Goal: Transaction & Acquisition: Purchase product/service

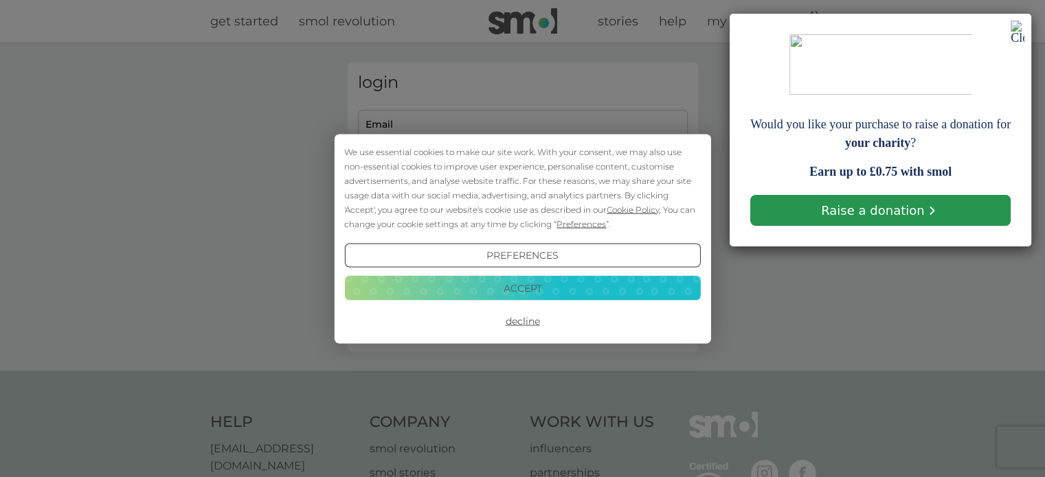
click at [869, 208] on link "Raise a donation" at bounding box center [880, 210] width 260 height 31
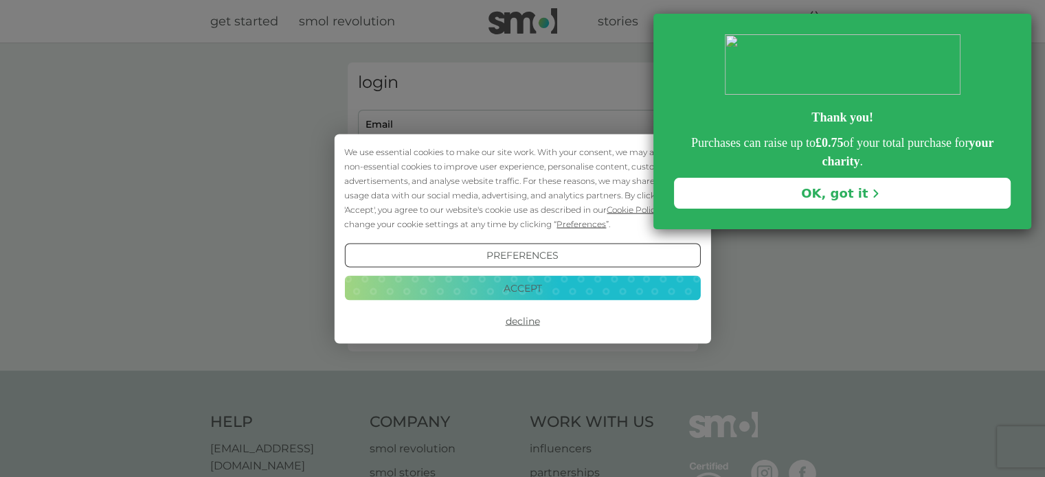
click at [764, 201] on link "OK, got it" at bounding box center [842, 193] width 337 height 31
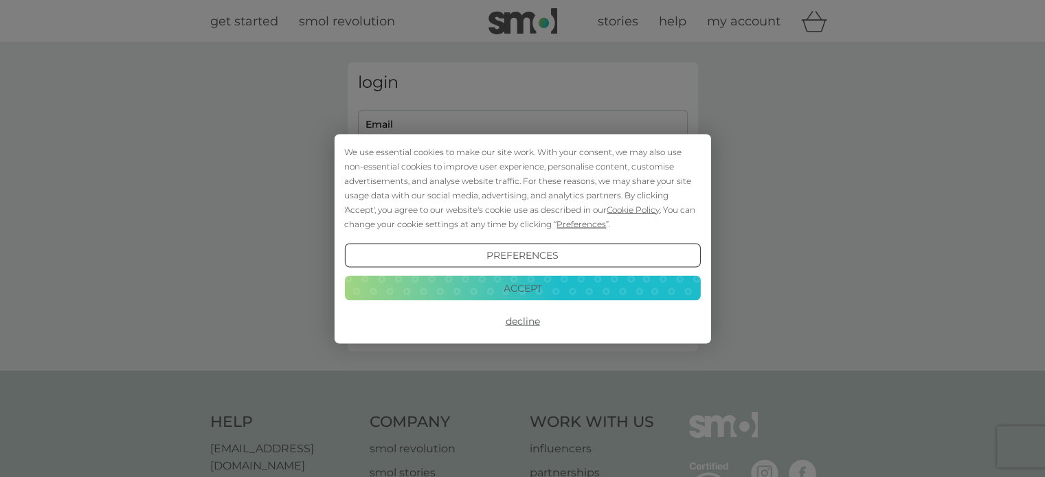
click at [559, 285] on button "Accept" at bounding box center [522, 288] width 356 height 25
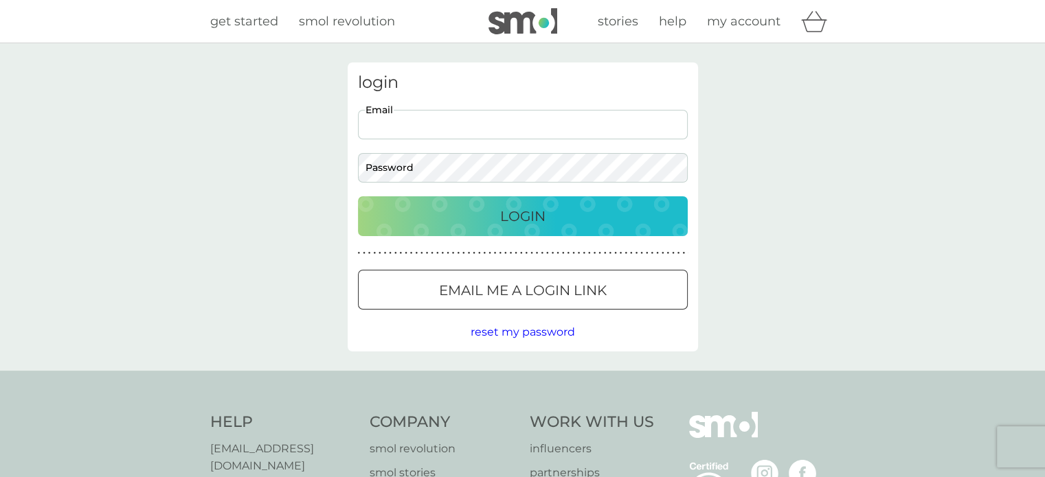
click at [415, 134] on input "Email" at bounding box center [523, 125] width 330 height 30
type input "gillwier@gmail.com"
click at [481, 221] on div "Login" at bounding box center [523, 216] width 302 height 22
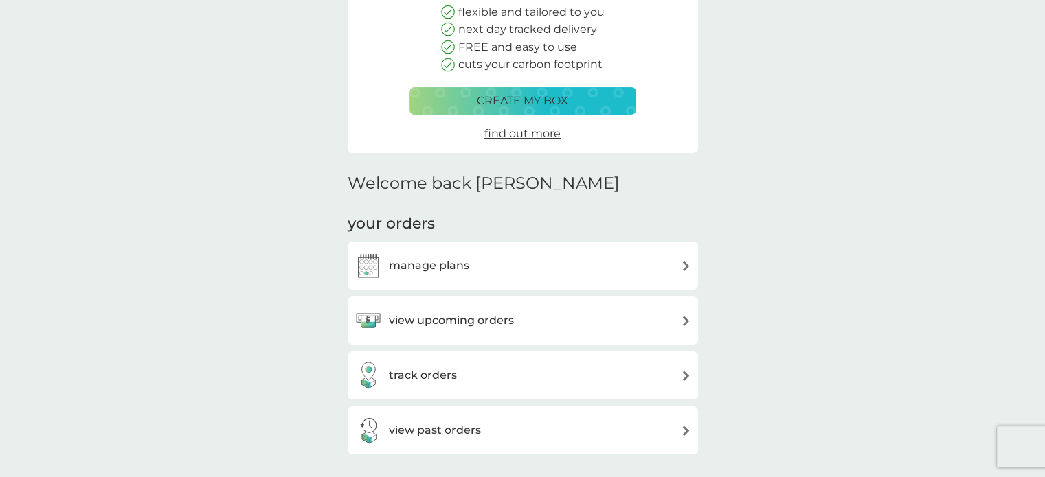
scroll to position [206, 0]
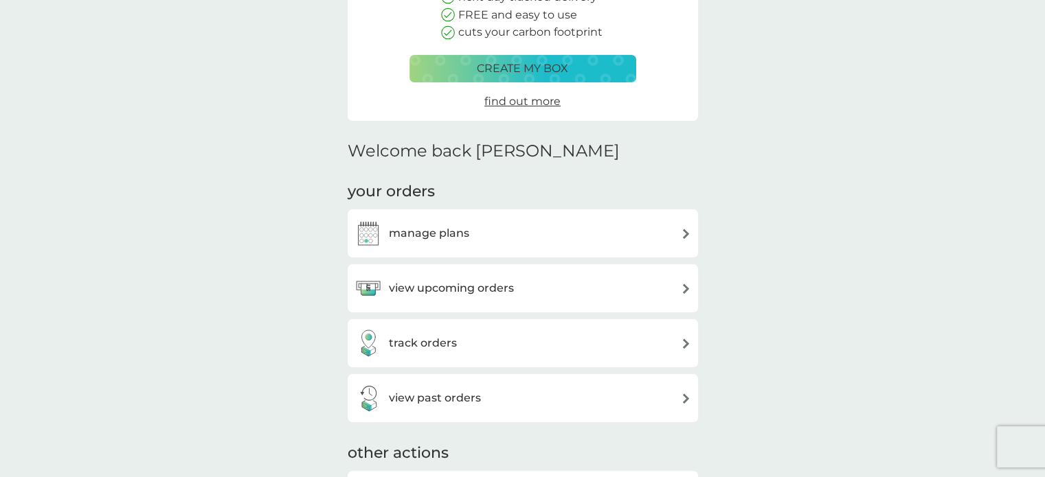
click at [467, 233] on h3 "manage plans" at bounding box center [429, 234] width 80 height 18
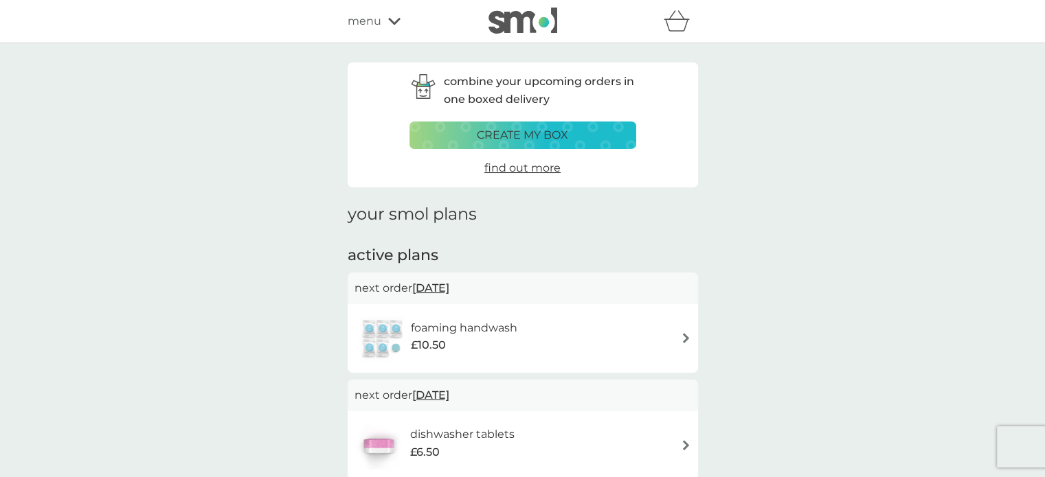
scroll to position [137, 0]
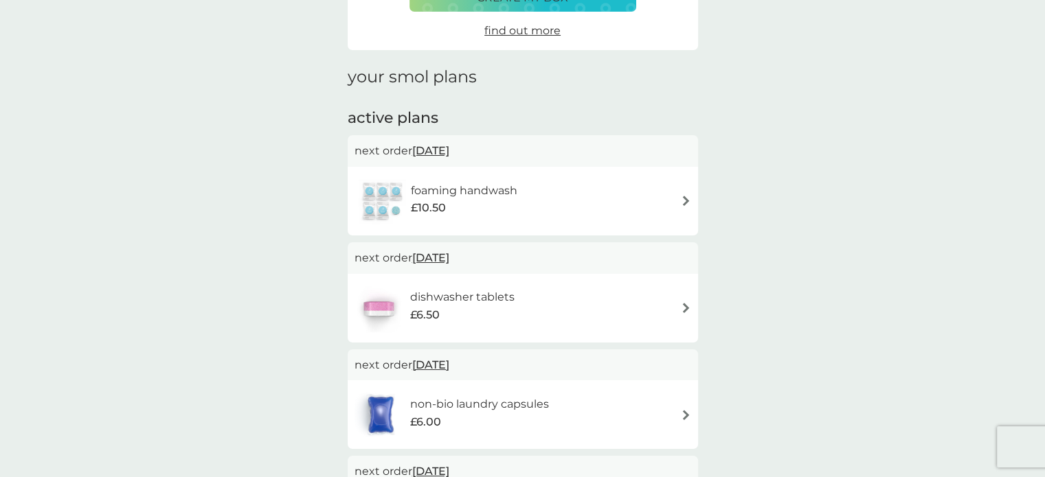
click at [670, 198] on div "foaming handwash £10.50" at bounding box center [522, 201] width 337 height 48
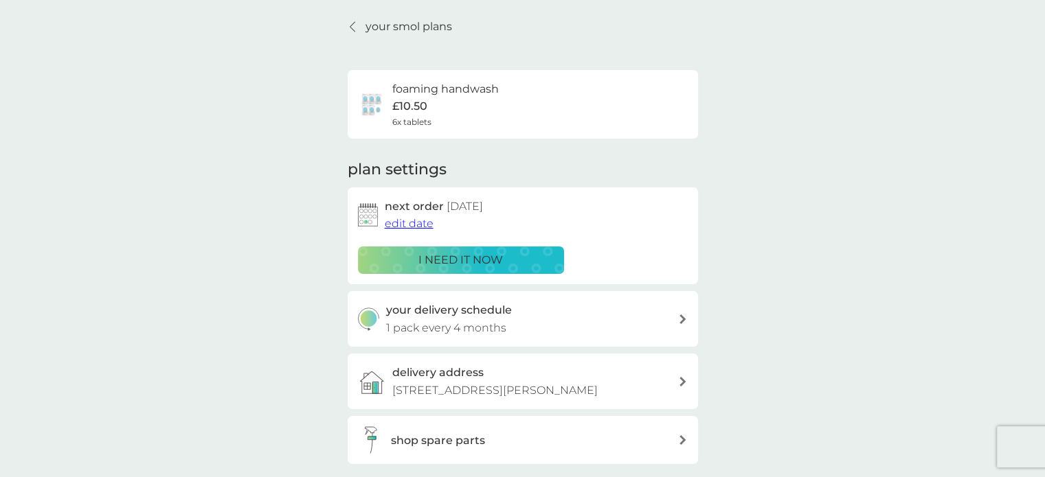
scroll to position [69, 0]
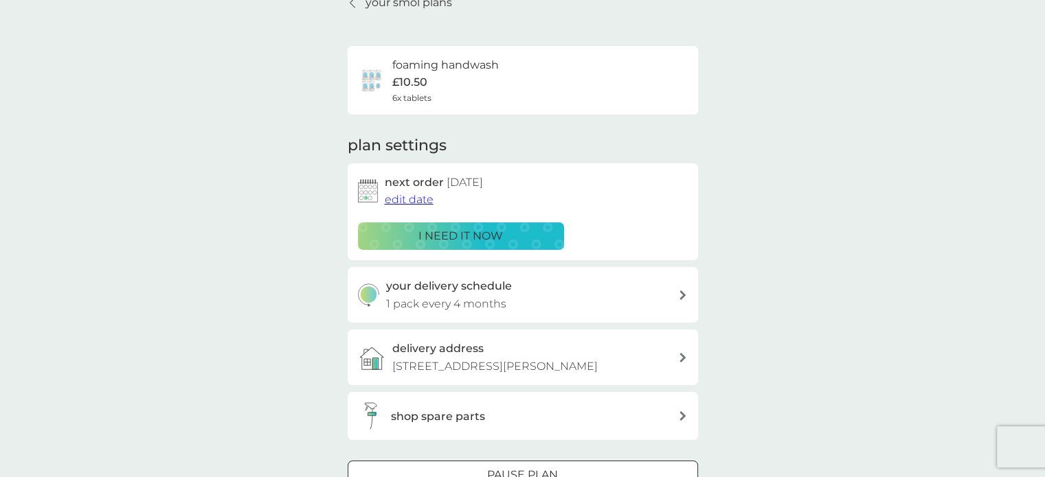
click at [485, 239] on p "i need it now" at bounding box center [460, 236] width 84 height 18
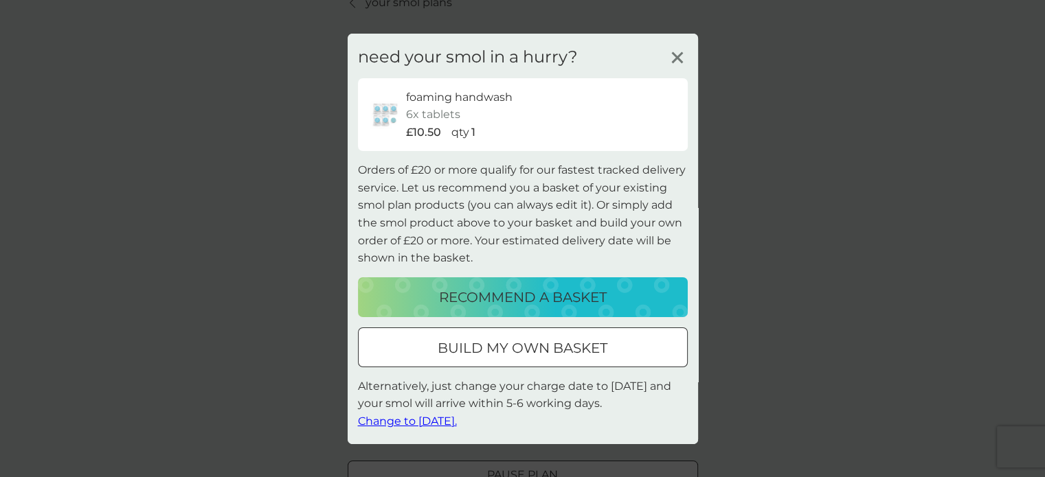
click at [442, 420] on span "Change to [DATE]." at bounding box center [407, 421] width 99 height 13
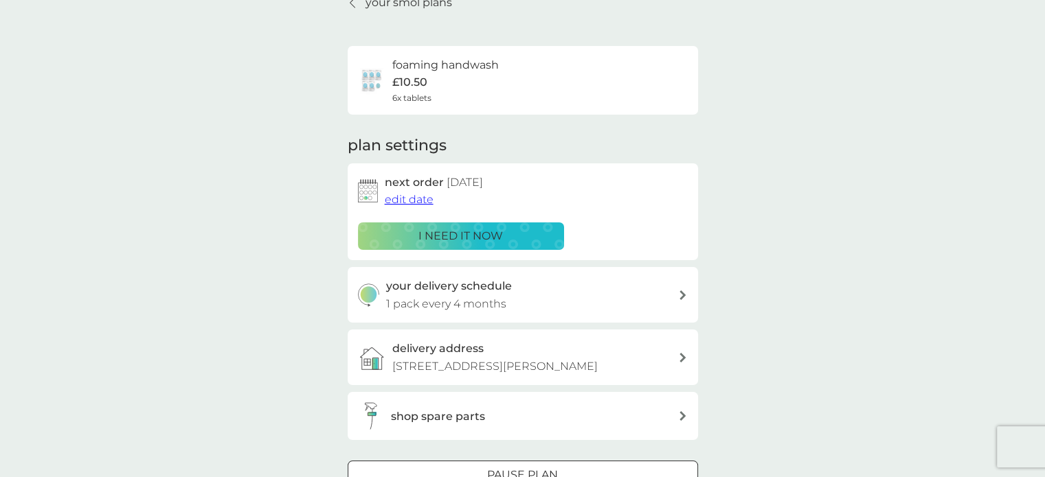
scroll to position [137, 0]
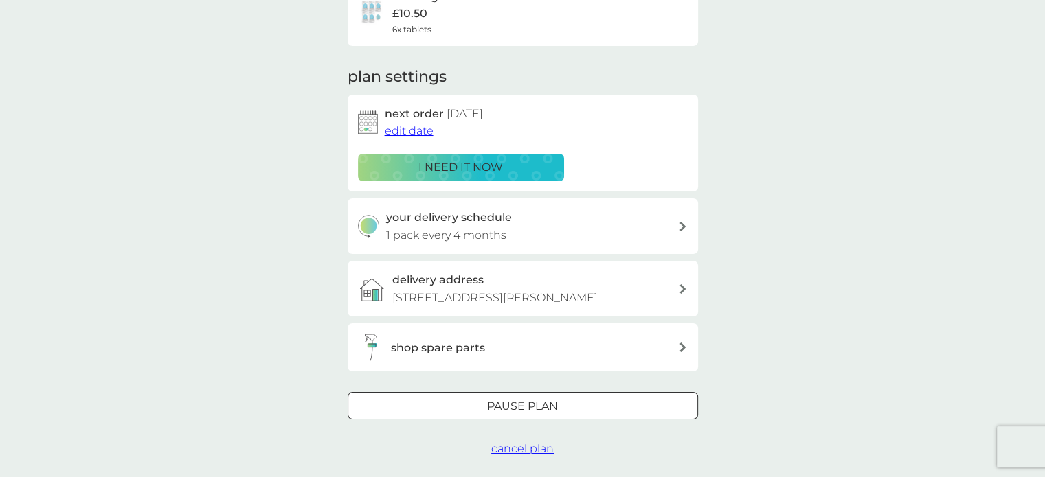
click at [558, 222] on div "your delivery schedule 1 pack every 4 months" at bounding box center [532, 226] width 292 height 35
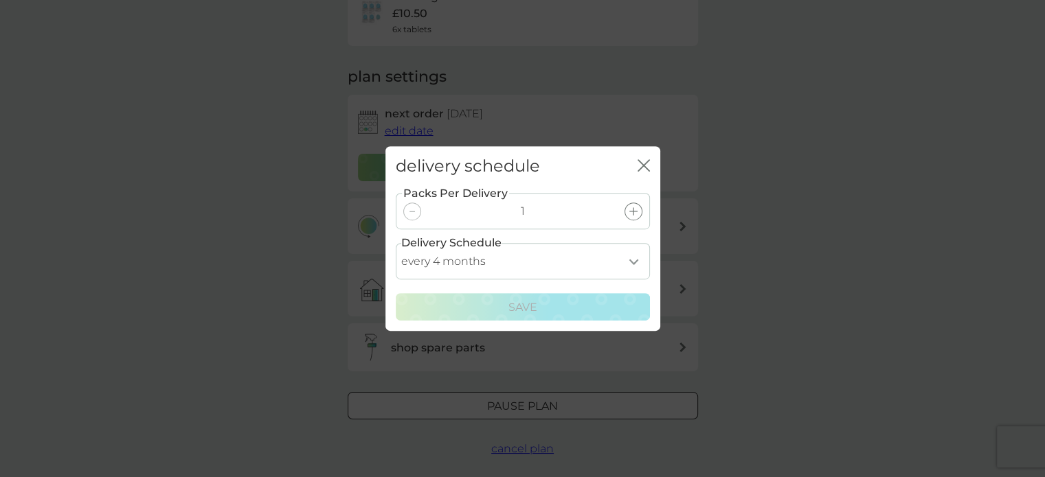
click at [580, 257] on select "every 1 month every 2 months every 3 months every 4 months every 5 months every…" at bounding box center [523, 261] width 254 height 36
select select "3"
click at [396, 243] on select "every 1 month every 2 months every 3 months every 4 months every 5 months every…" at bounding box center [523, 261] width 254 height 36
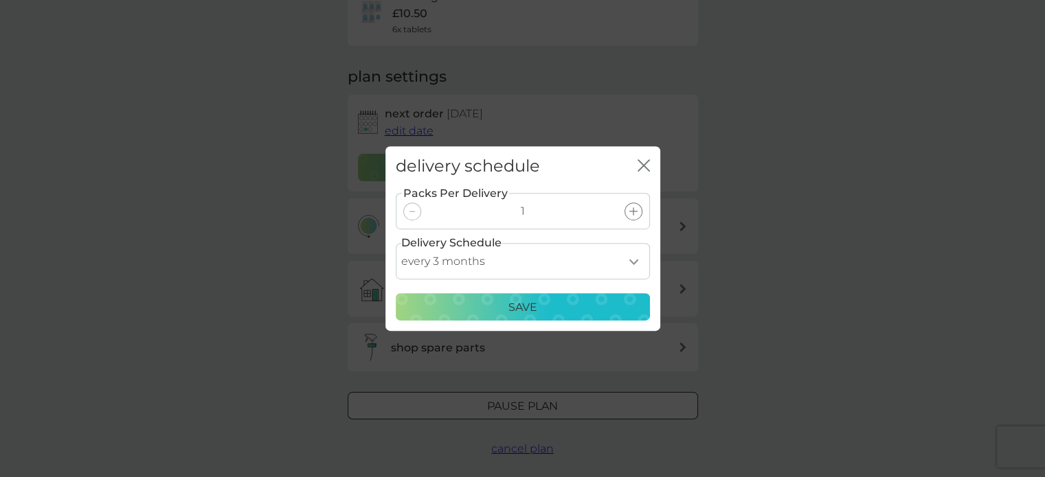
click at [517, 309] on p "Save" at bounding box center [522, 308] width 29 height 18
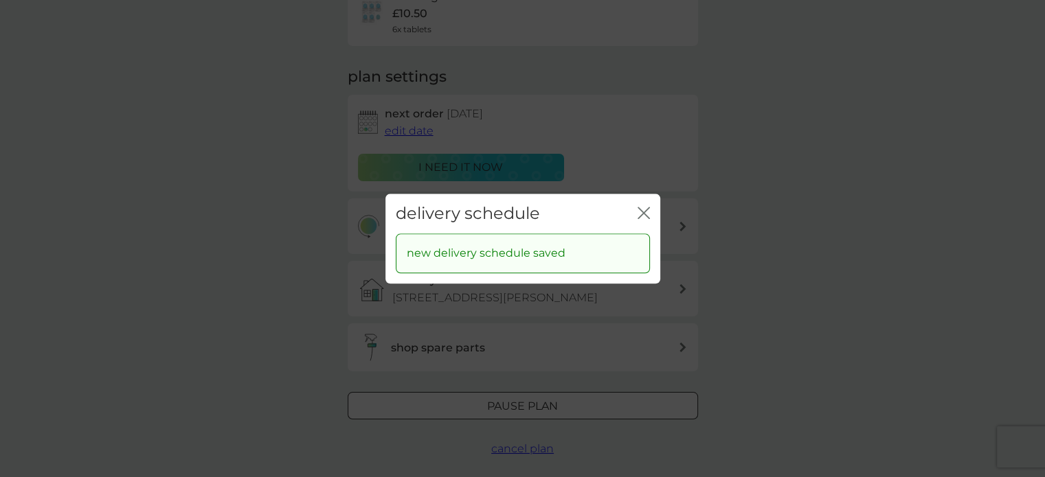
click at [641, 209] on icon "close" at bounding box center [643, 213] width 12 height 12
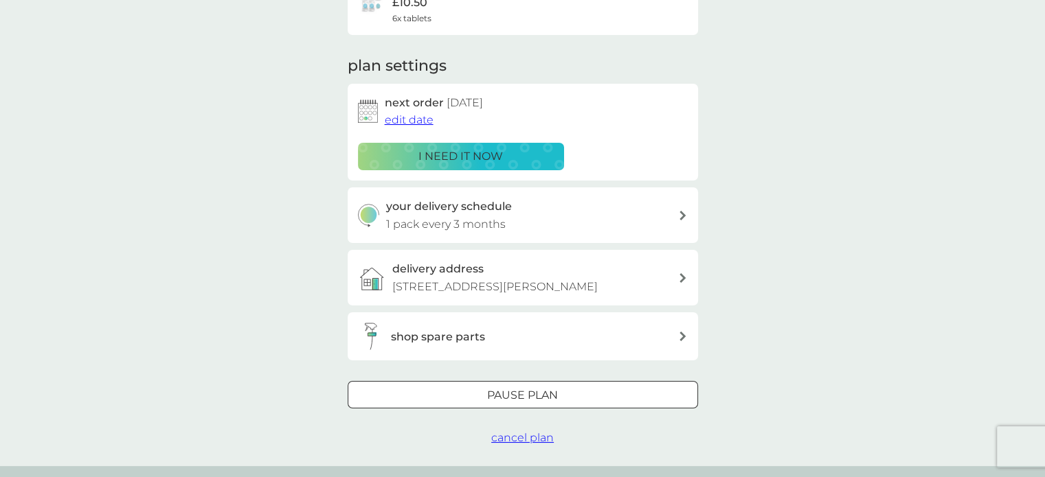
scroll to position [0, 0]
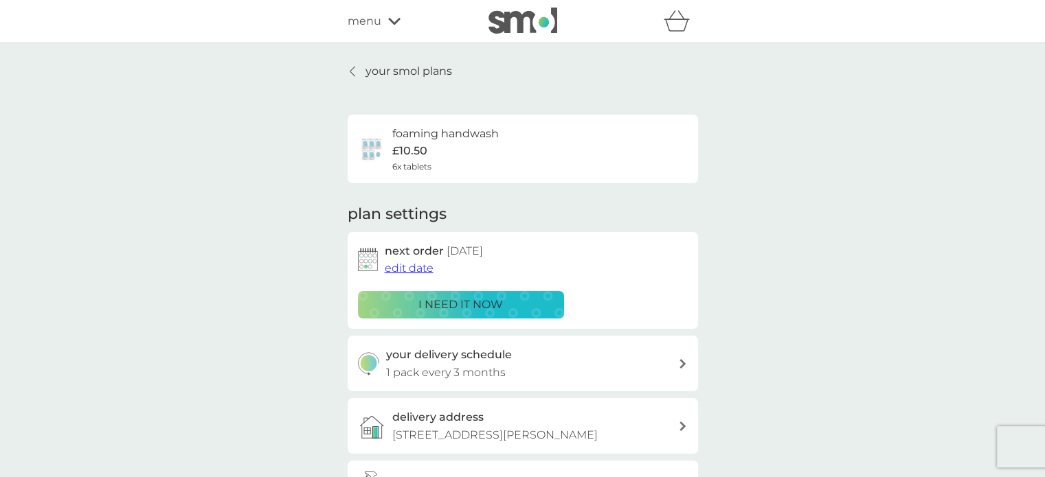
click at [371, 70] on p "your smol plans" at bounding box center [408, 72] width 87 height 18
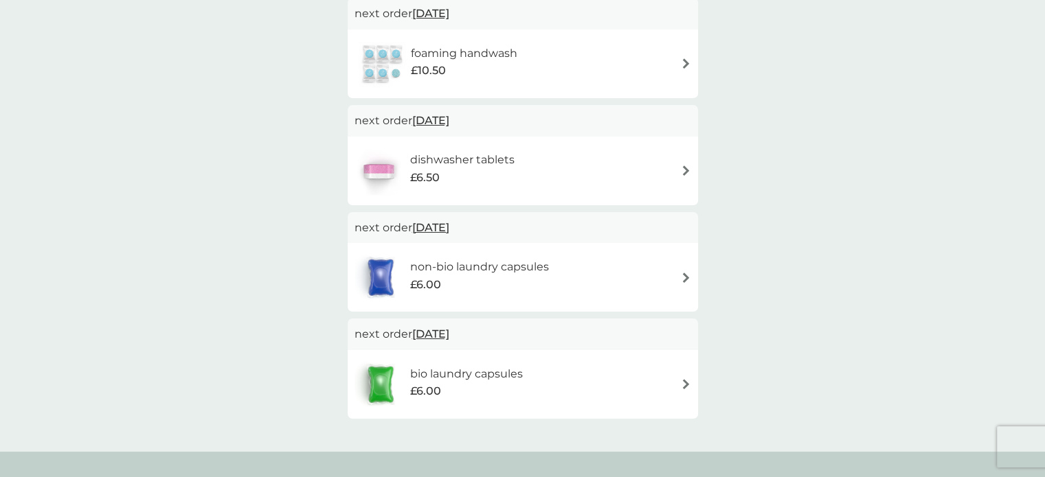
scroll to position [343, 0]
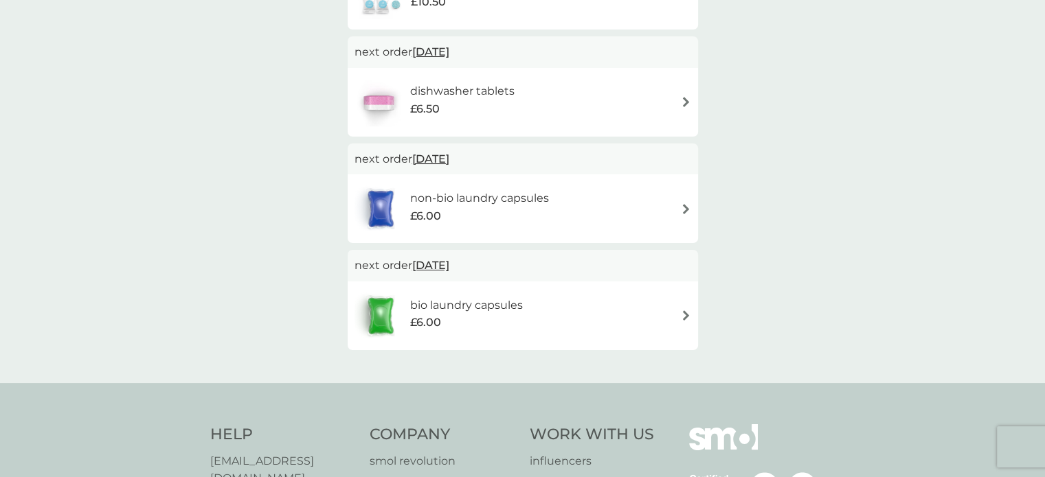
click at [507, 310] on h6 "bio laundry capsules" at bounding box center [466, 306] width 113 height 18
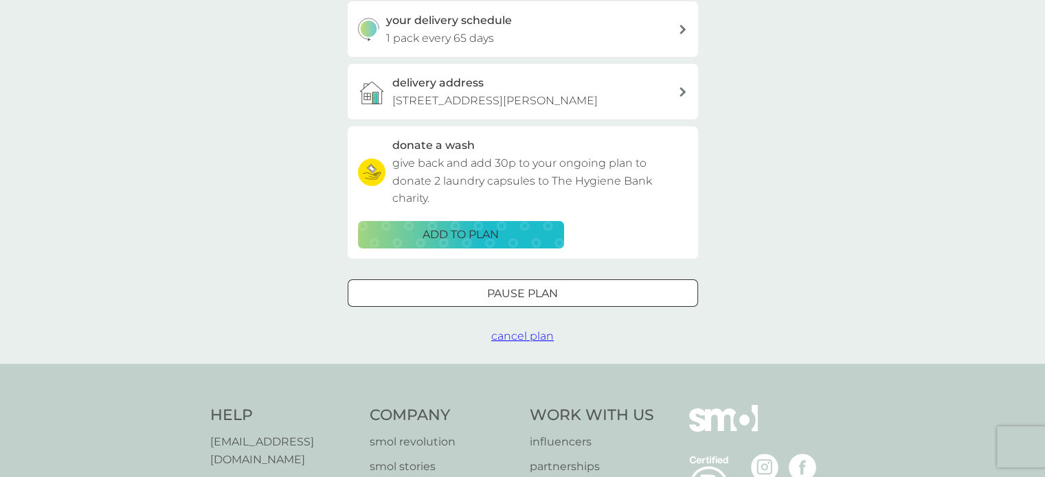
scroll to position [343, 0]
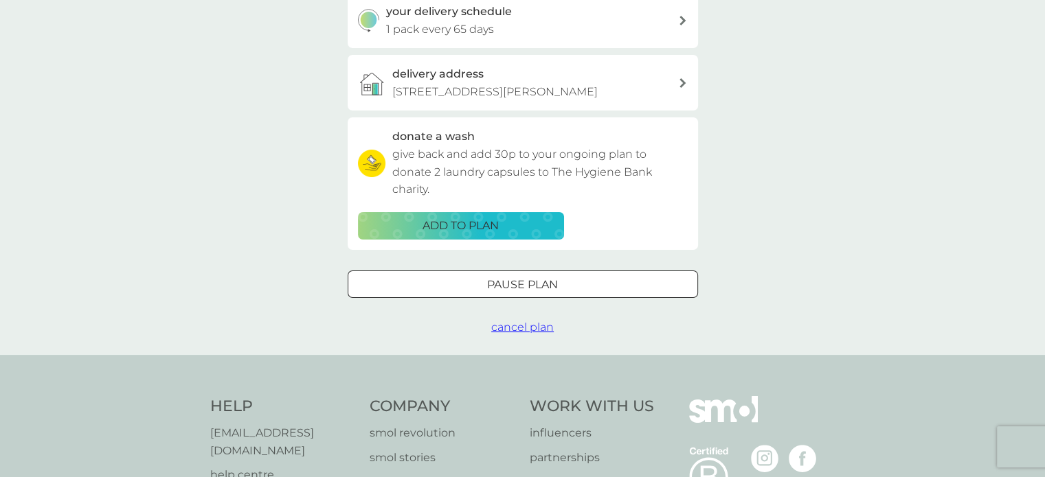
click at [528, 329] on span "cancel plan" at bounding box center [522, 327] width 63 height 13
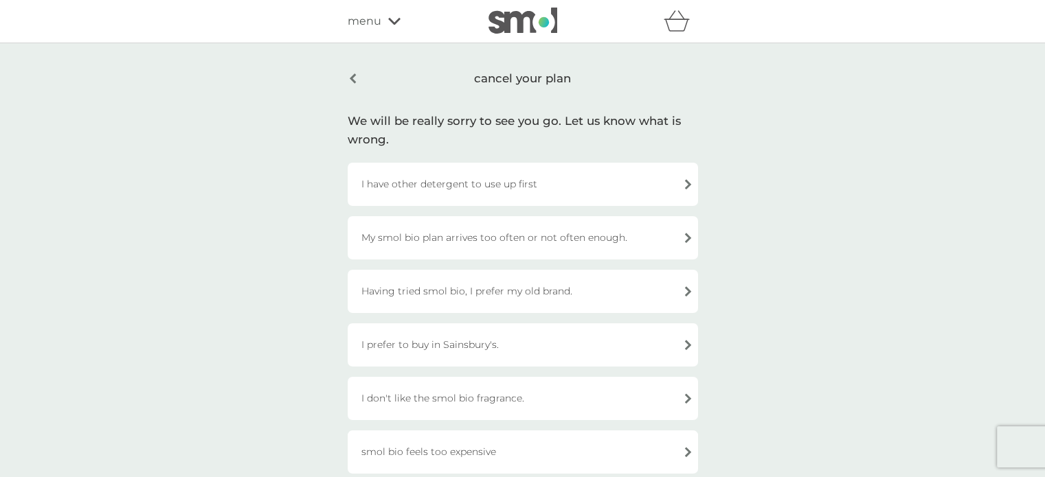
click at [352, 73] on div "cancel your plan" at bounding box center [523, 79] width 350 height 32
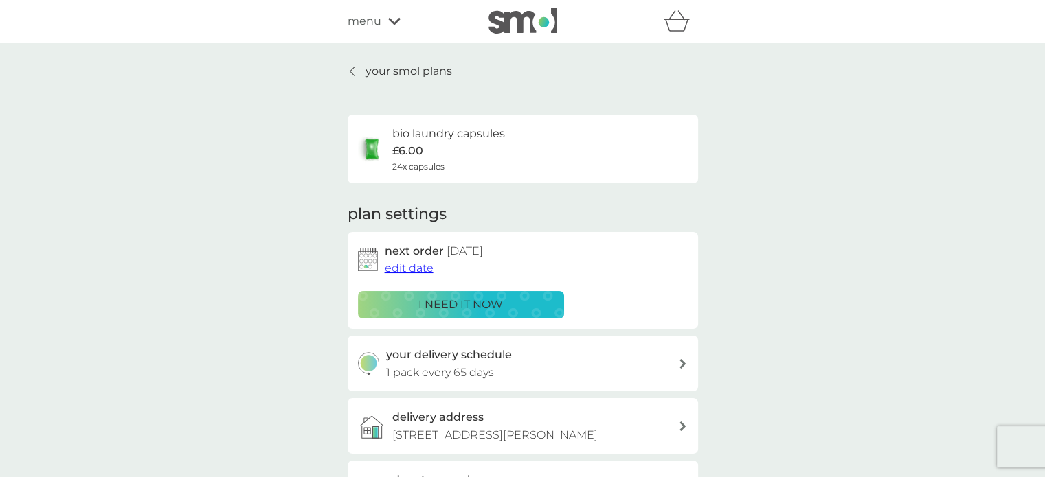
scroll to position [343, 0]
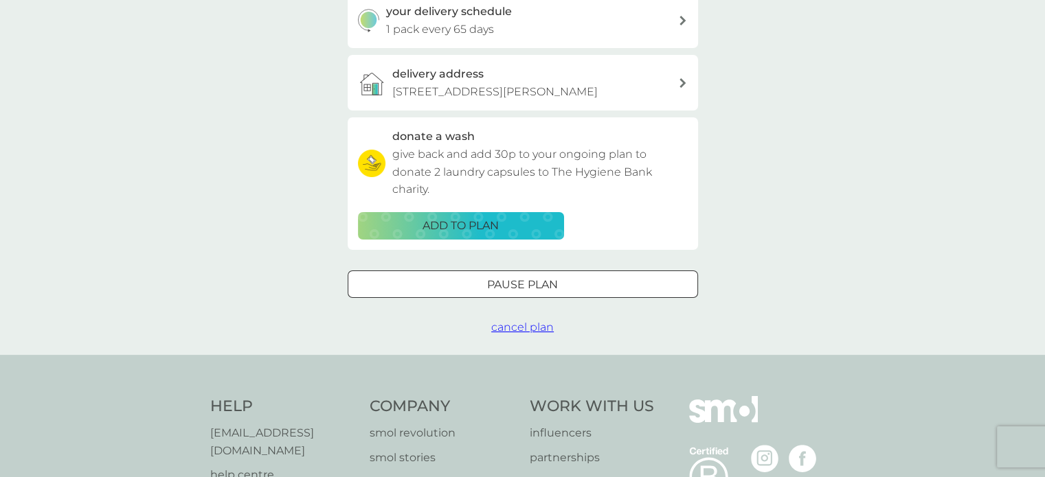
click at [503, 288] on div at bounding box center [522, 284] width 49 height 14
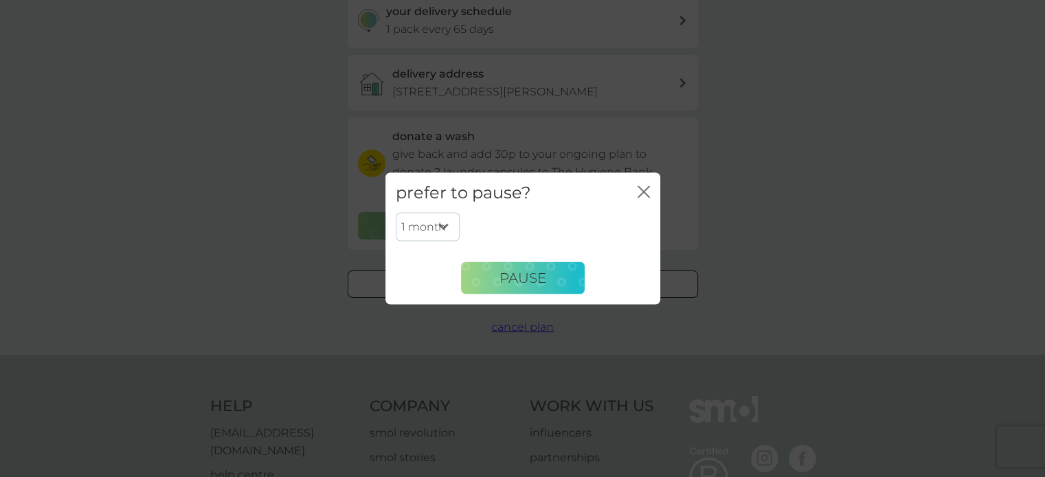
click at [442, 223] on select "1 month 2 months 3 months 4 months 5 months 6 months" at bounding box center [428, 227] width 64 height 29
select select "3"
click at [396, 213] on select "1 month 2 months 3 months 4 months 5 months 6 months" at bounding box center [428, 227] width 64 height 29
click at [513, 282] on span "Pause" at bounding box center [522, 278] width 47 height 16
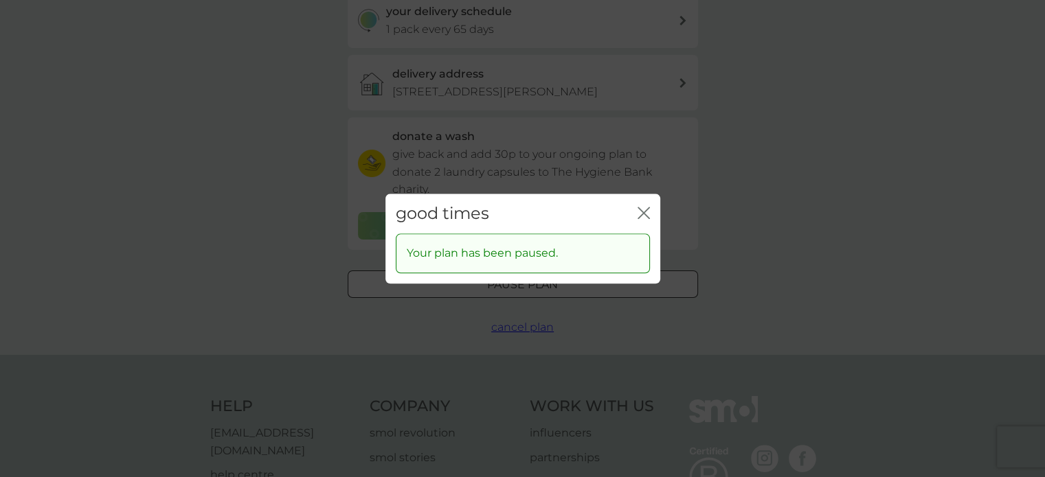
click at [639, 209] on icon "close" at bounding box center [640, 212] width 5 height 11
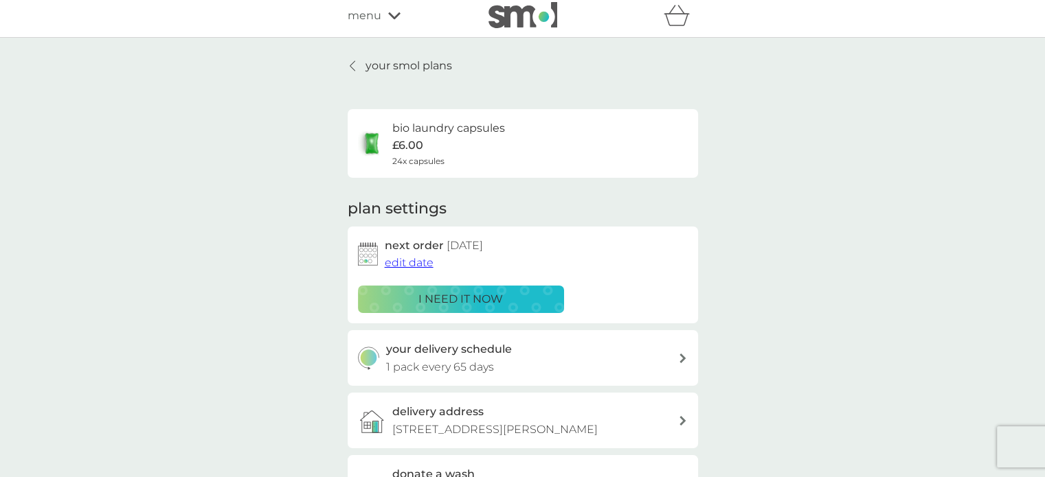
scroll to position [0, 0]
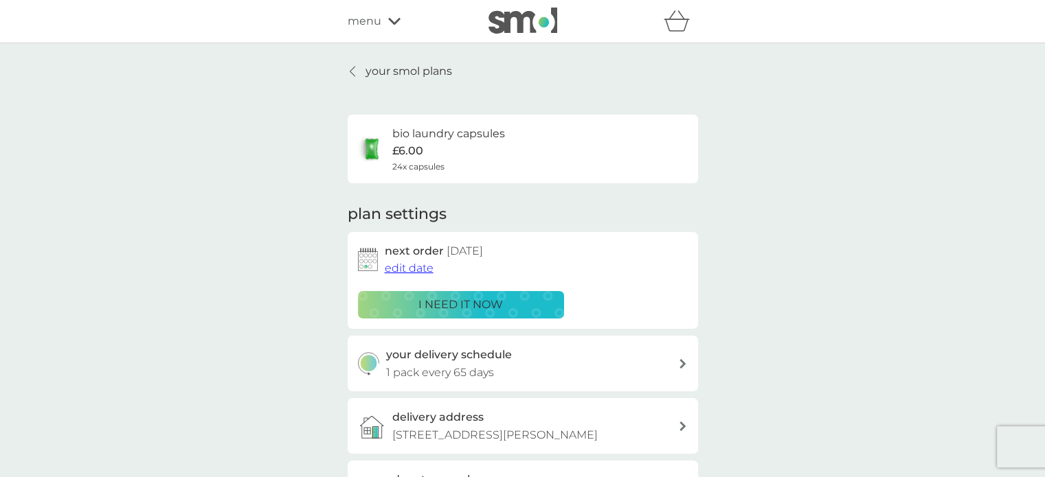
click at [404, 63] on p "your smol plans" at bounding box center [408, 72] width 87 height 18
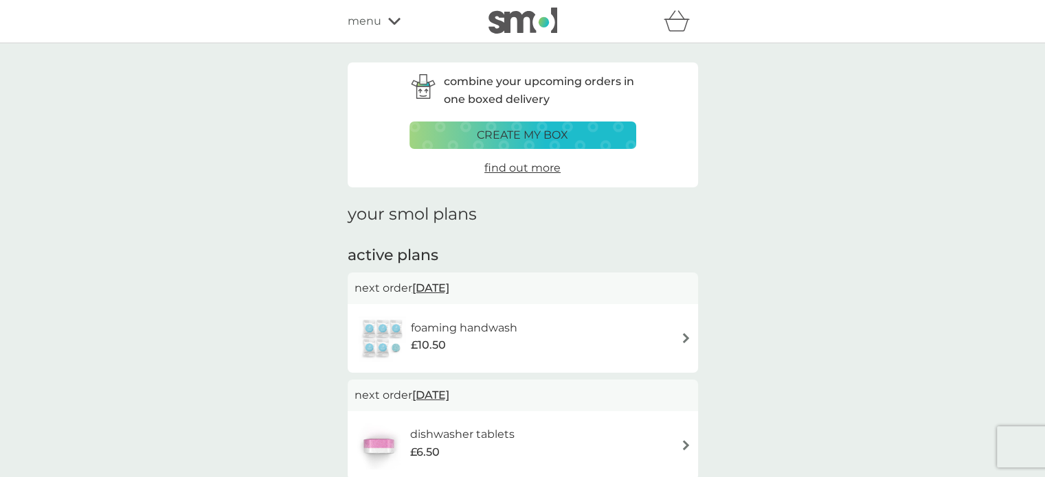
click at [371, 13] on span "menu" at bounding box center [365, 21] width 34 height 18
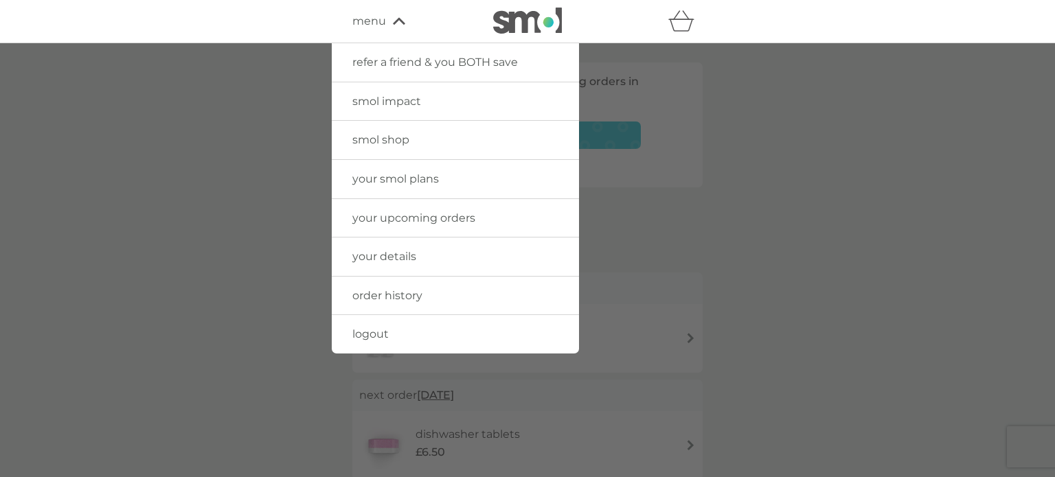
click at [385, 138] on span "smol shop" at bounding box center [380, 139] width 57 height 13
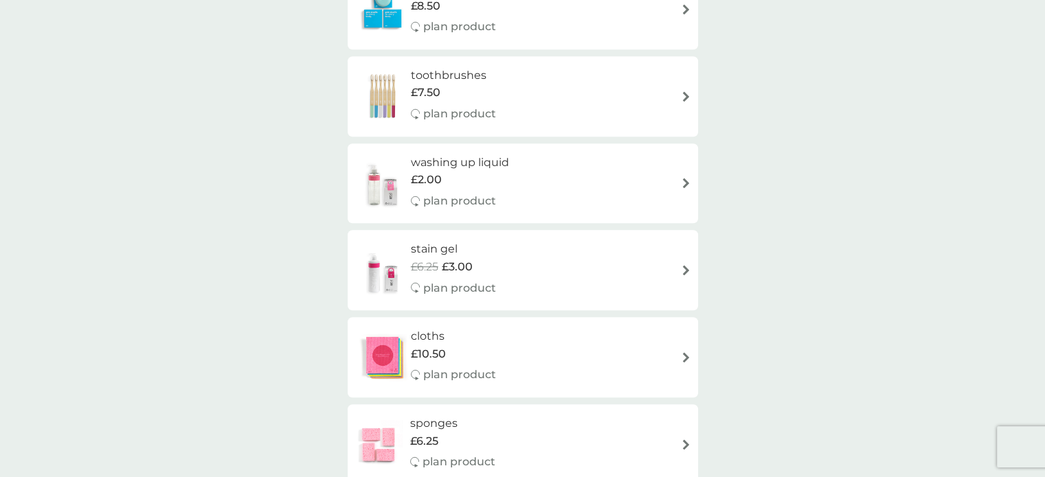
scroll to position [1168, 0]
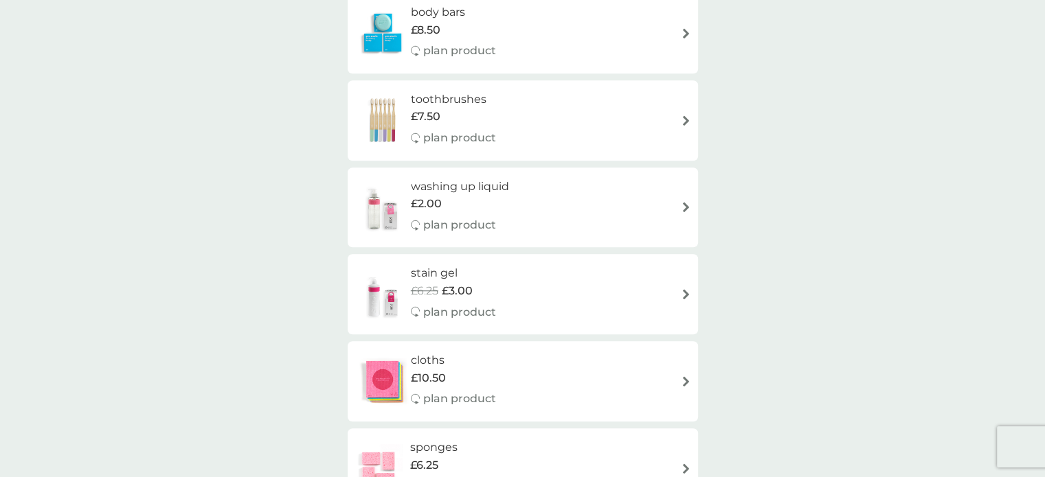
click at [507, 280] on div "stain gel £6.25 £3.00 plan product" at bounding box center [460, 294] width 99 height 60
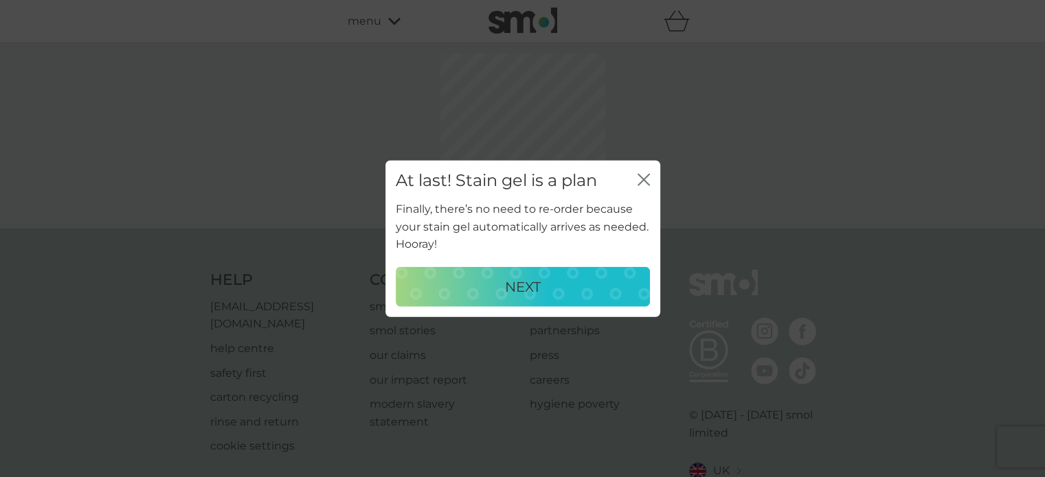
select select "182"
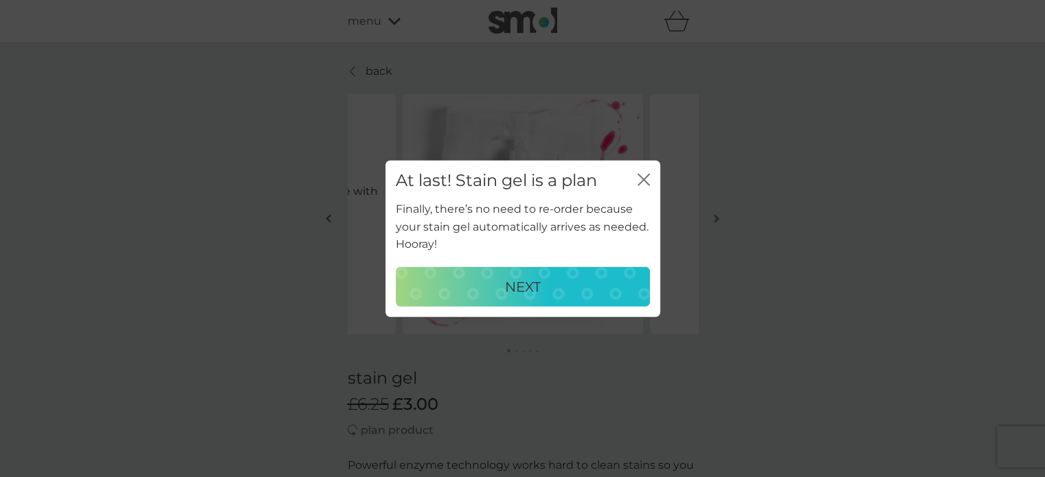
click at [486, 285] on div "NEXT" at bounding box center [522, 287] width 227 height 22
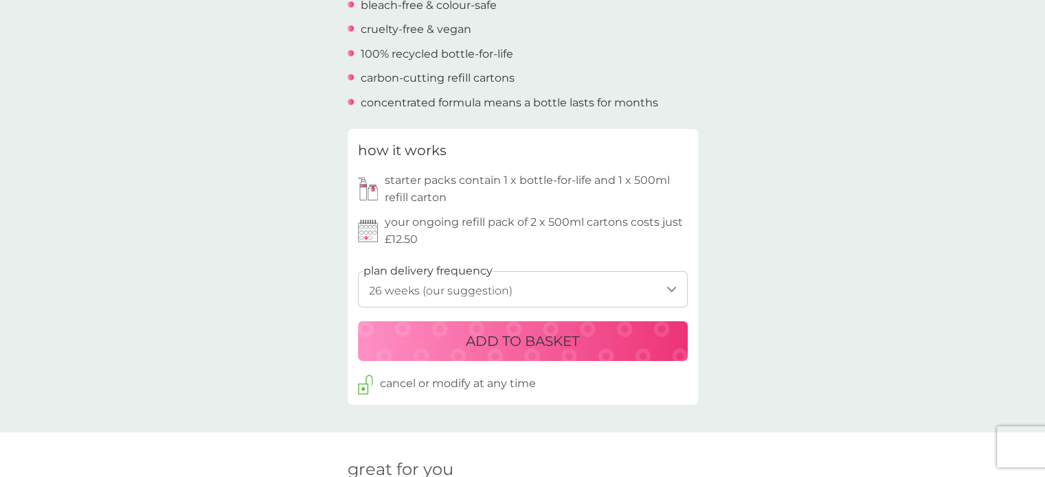
scroll to position [549, 0]
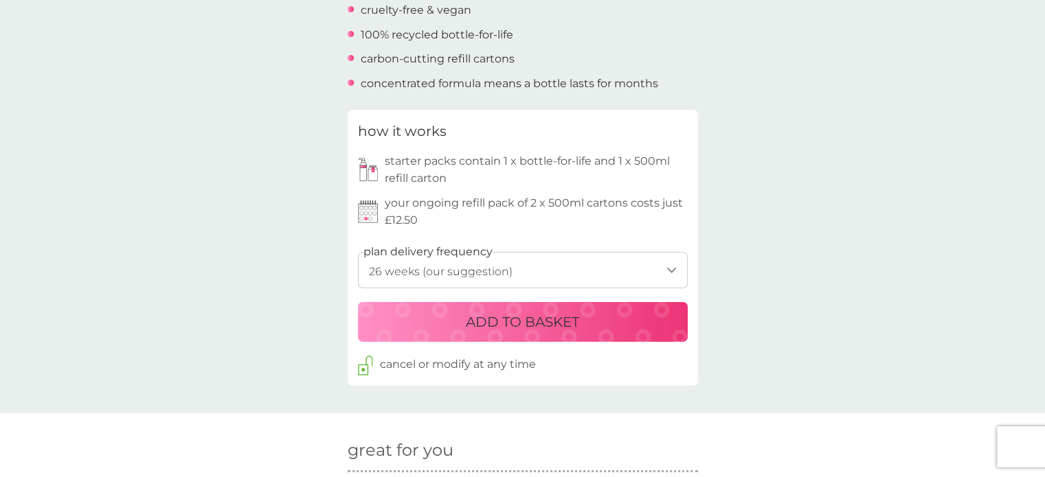
click at [442, 319] on div "ADD TO BASKET" at bounding box center [523, 322] width 302 height 22
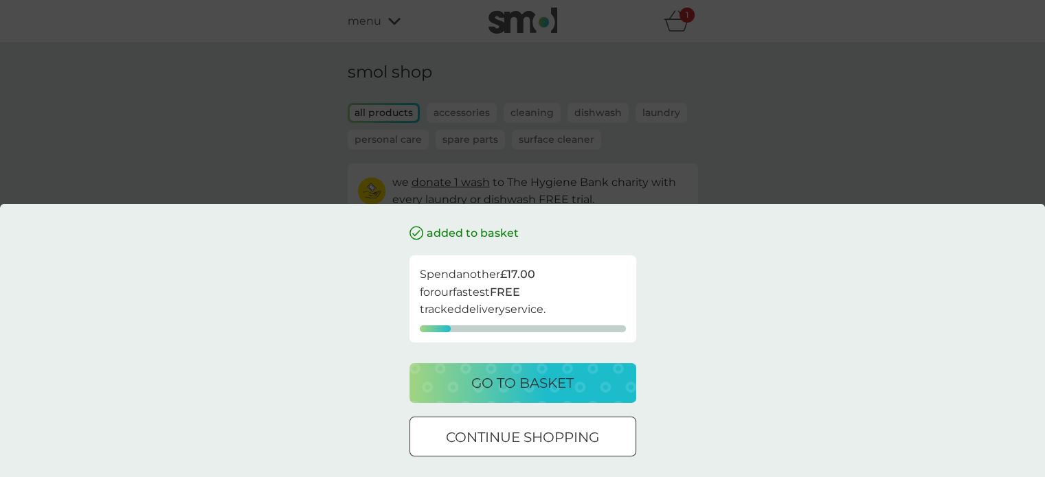
click at [465, 384] on div "go to basket" at bounding box center [522, 383] width 199 height 22
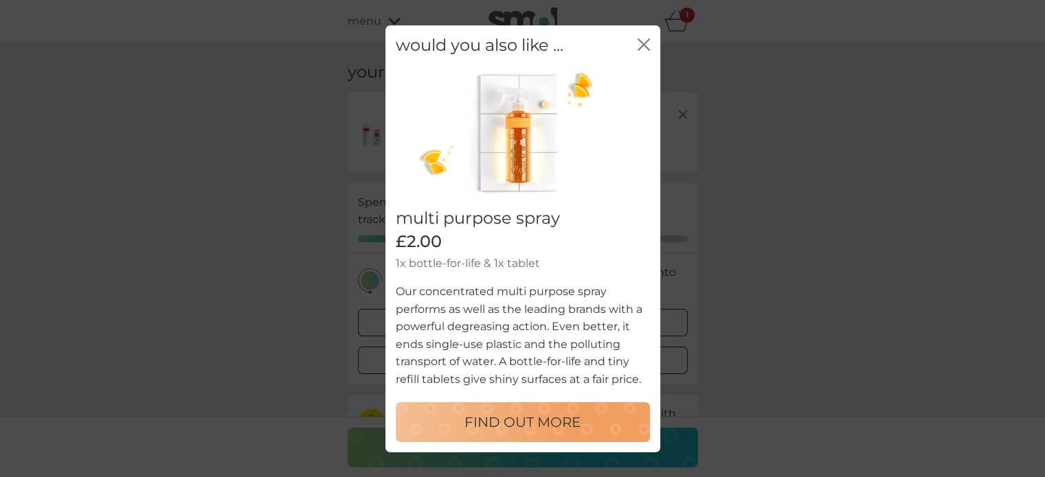
click at [644, 43] on icon "close" at bounding box center [646, 43] width 5 height 11
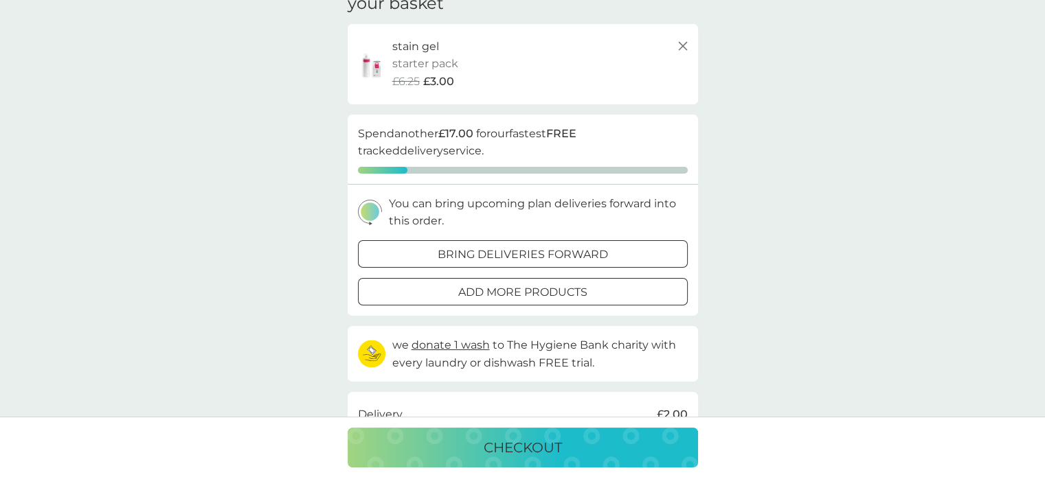
scroll to position [137, 0]
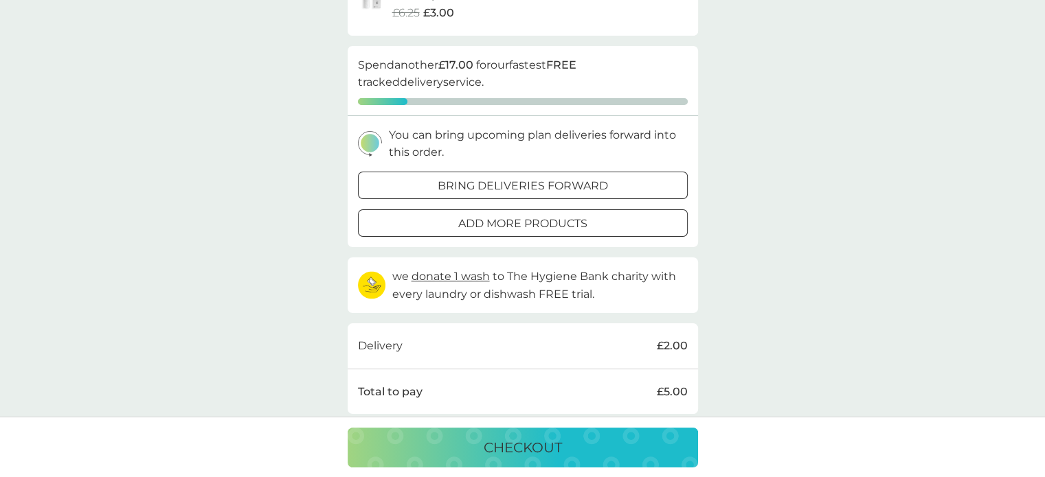
click at [548, 183] on p "bring deliveries forward" at bounding box center [523, 186] width 170 height 18
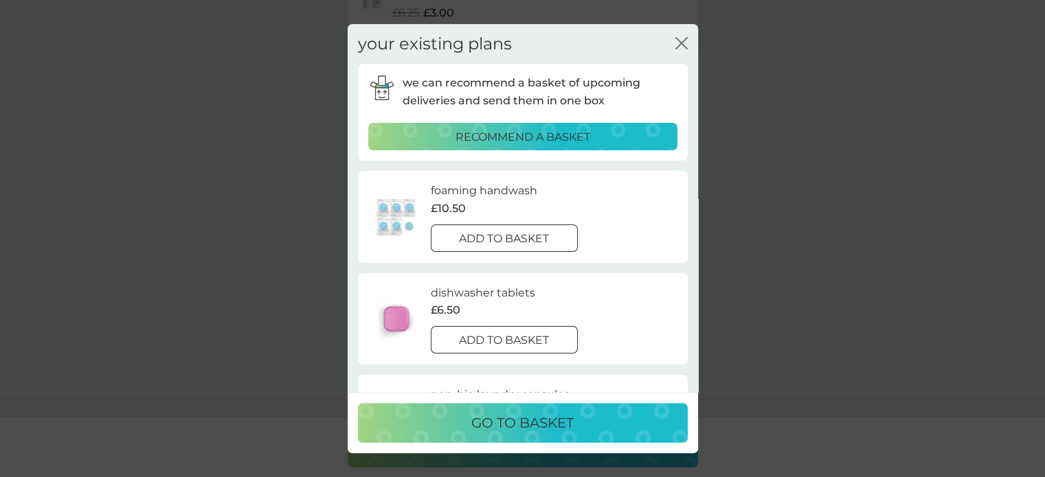
click at [531, 238] on p "add to basket" at bounding box center [504, 239] width 90 height 18
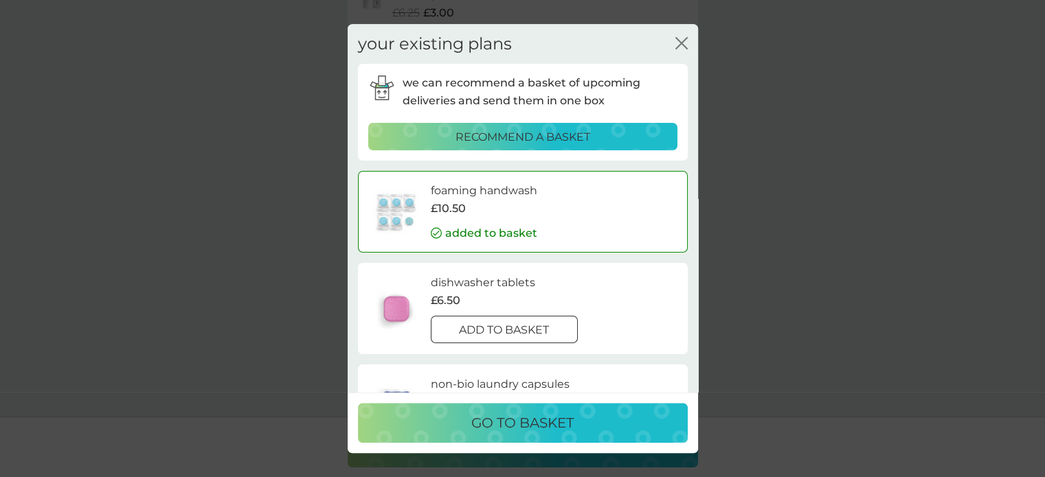
scroll to position [69, 0]
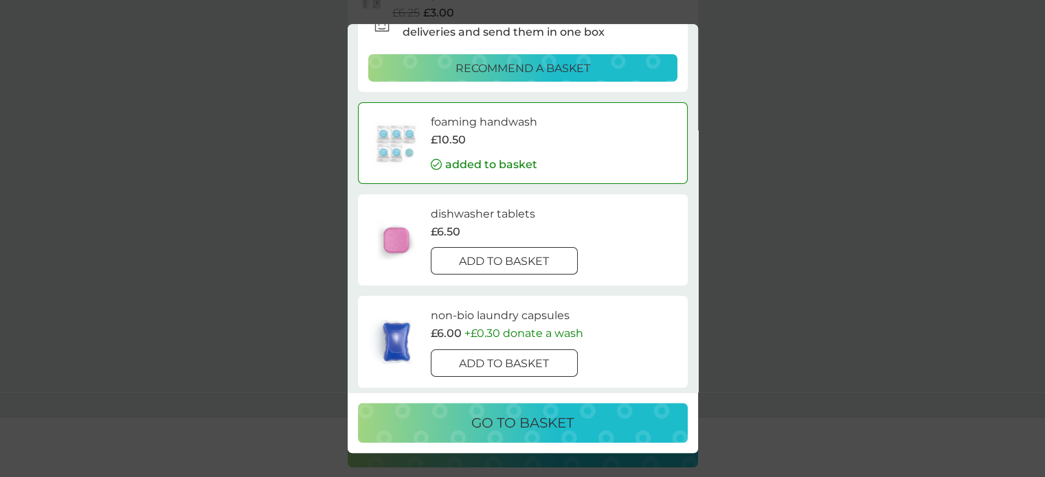
click at [510, 262] on div at bounding box center [503, 262] width 49 height 14
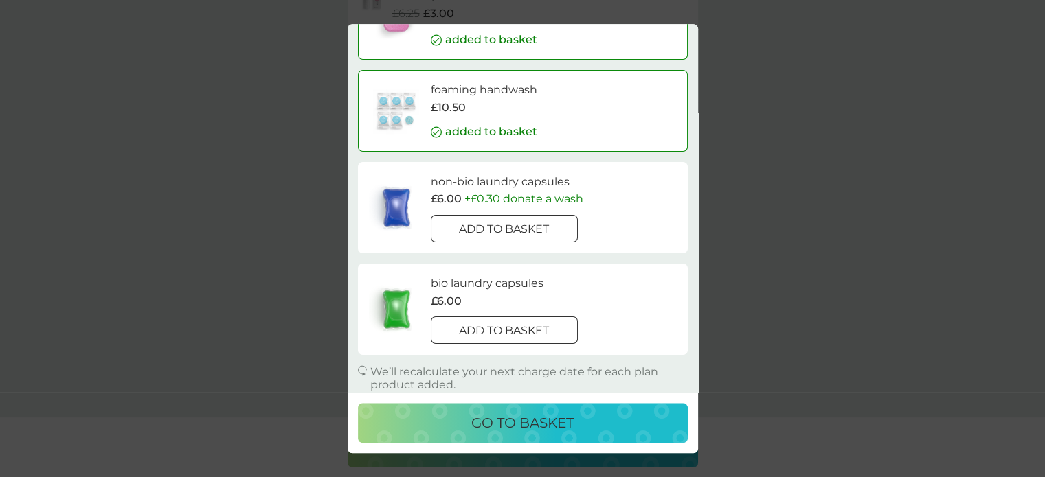
scroll to position [94, 0]
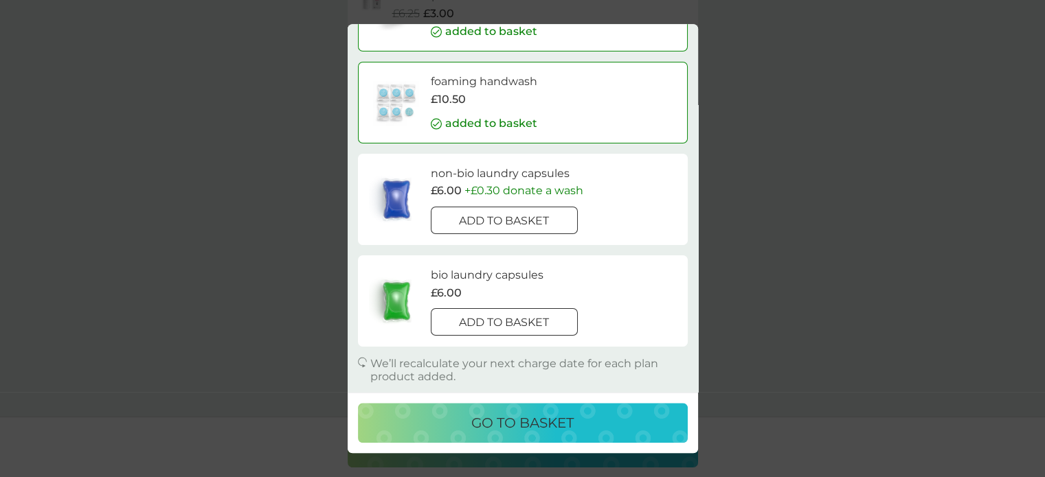
click at [519, 416] on p "go to basket" at bounding box center [522, 423] width 102 height 22
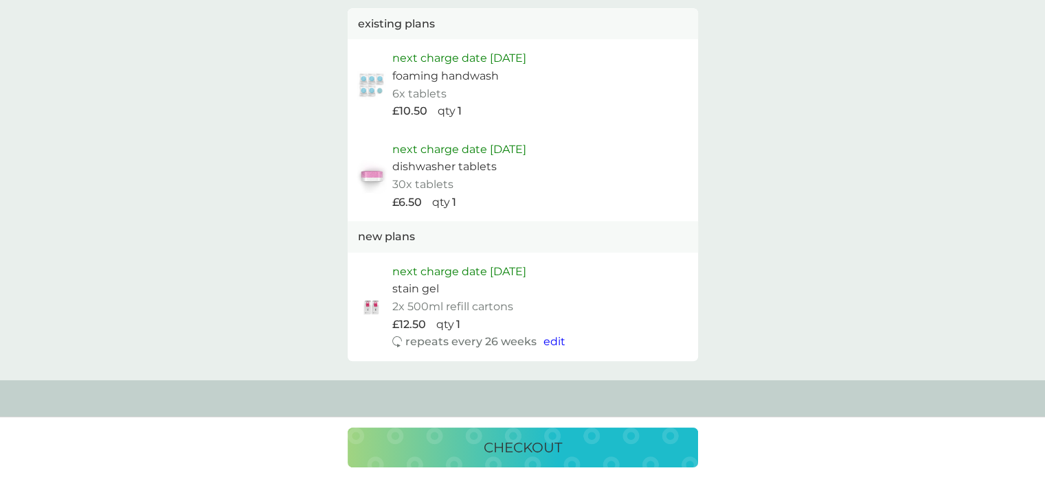
scroll to position [824, 0]
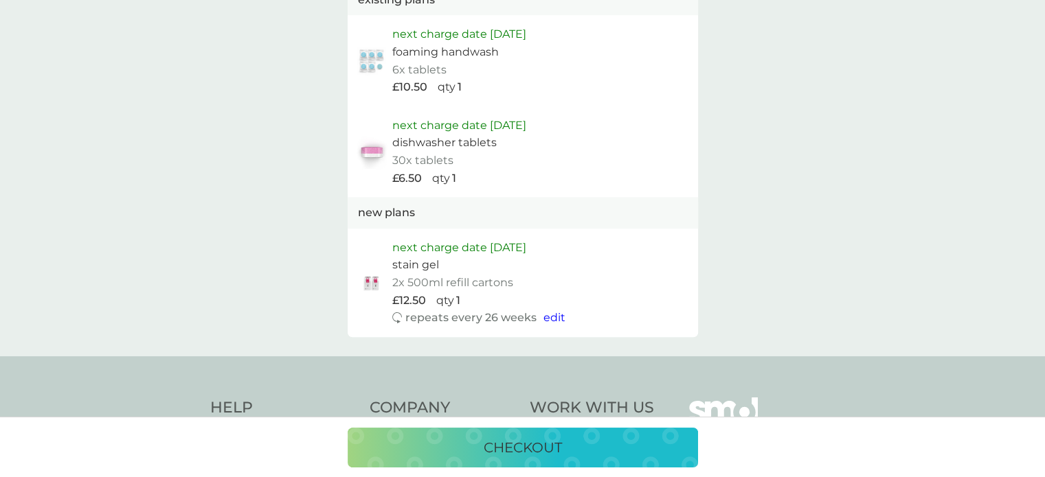
click at [506, 462] on button "checkout" at bounding box center [523, 448] width 350 height 40
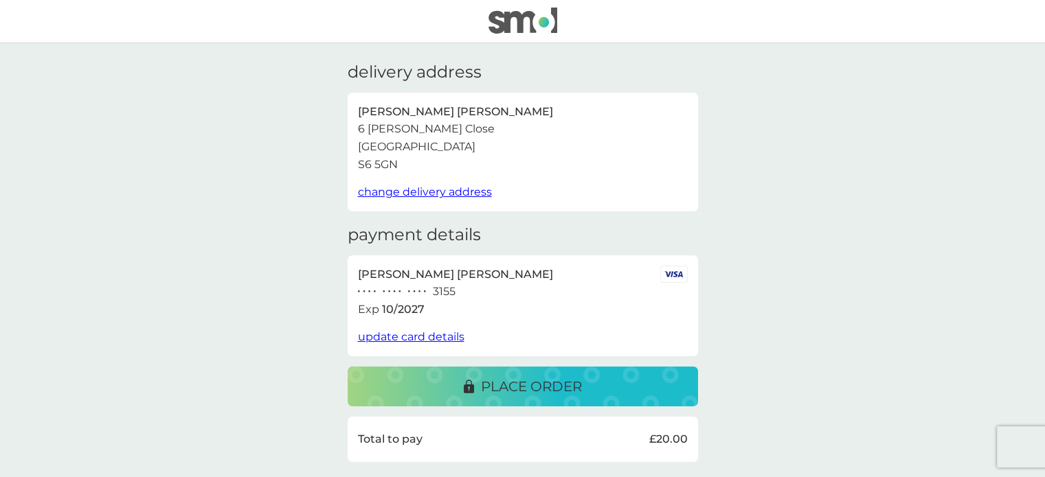
click at [484, 378] on p "place order" at bounding box center [531, 387] width 101 height 22
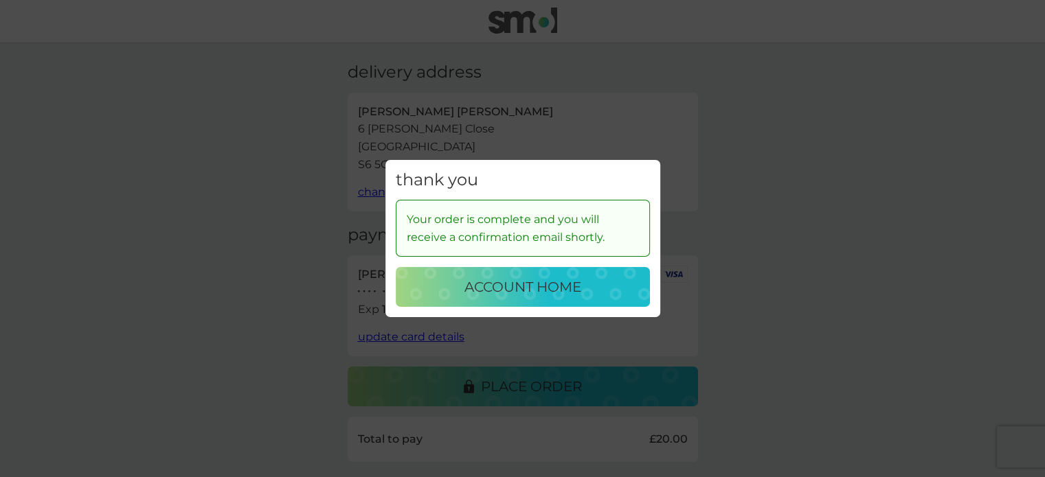
click at [504, 291] on p "account home" at bounding box center [522, 287] width 117 height 22
